Goal: Transaction & Acquisition: Subscribe to service/newsletter

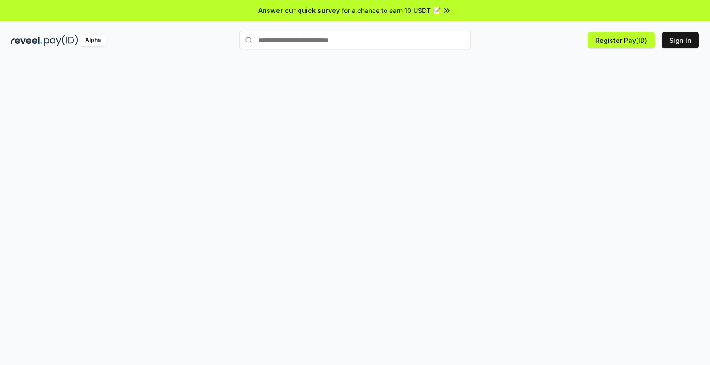
scroll to position [26, 0]
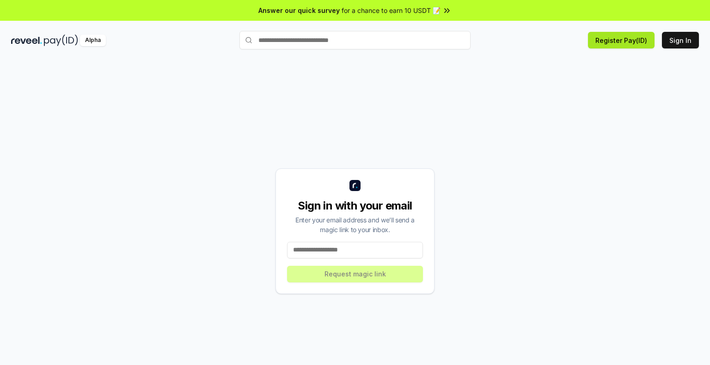
click at [621, 34] on button "Register Pay(ID)" at bounding box center [621, 40] width 67 height 17
click at [581, 76] on div "Sign in with your email Enter your email address and we’ll send a magic link to…" at bounding box center [354, 231] width 687 height 321
click at [501, 75] on div "Sign in with your email Enter your email address and we’ll send a magic link to…" at bounding box center [354, 231] width 687 height 321
click at [596, 39] on button "Register Pay(ID)" at bounding box center [621, 40] width 67 height 17
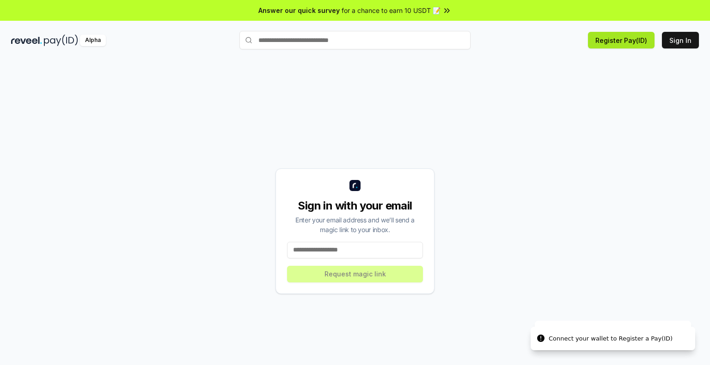
click at [596, 39] on button "Register Pay(ID)" at bounding box center [621, 40] width 67 height 17
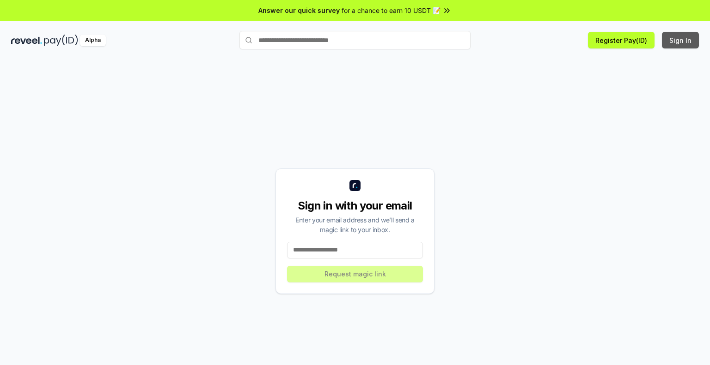
click at [690, 40] on button "Sign In" at bounding box center [680, 40] width 37 height 17
click at [91, 55] on div "Sign in with your email Enter your email address and we’ll send a magic link to…" at bounding box center [355, 222] width 710 height 340
